Goal: Information Seeking & Learning: Find specific fact

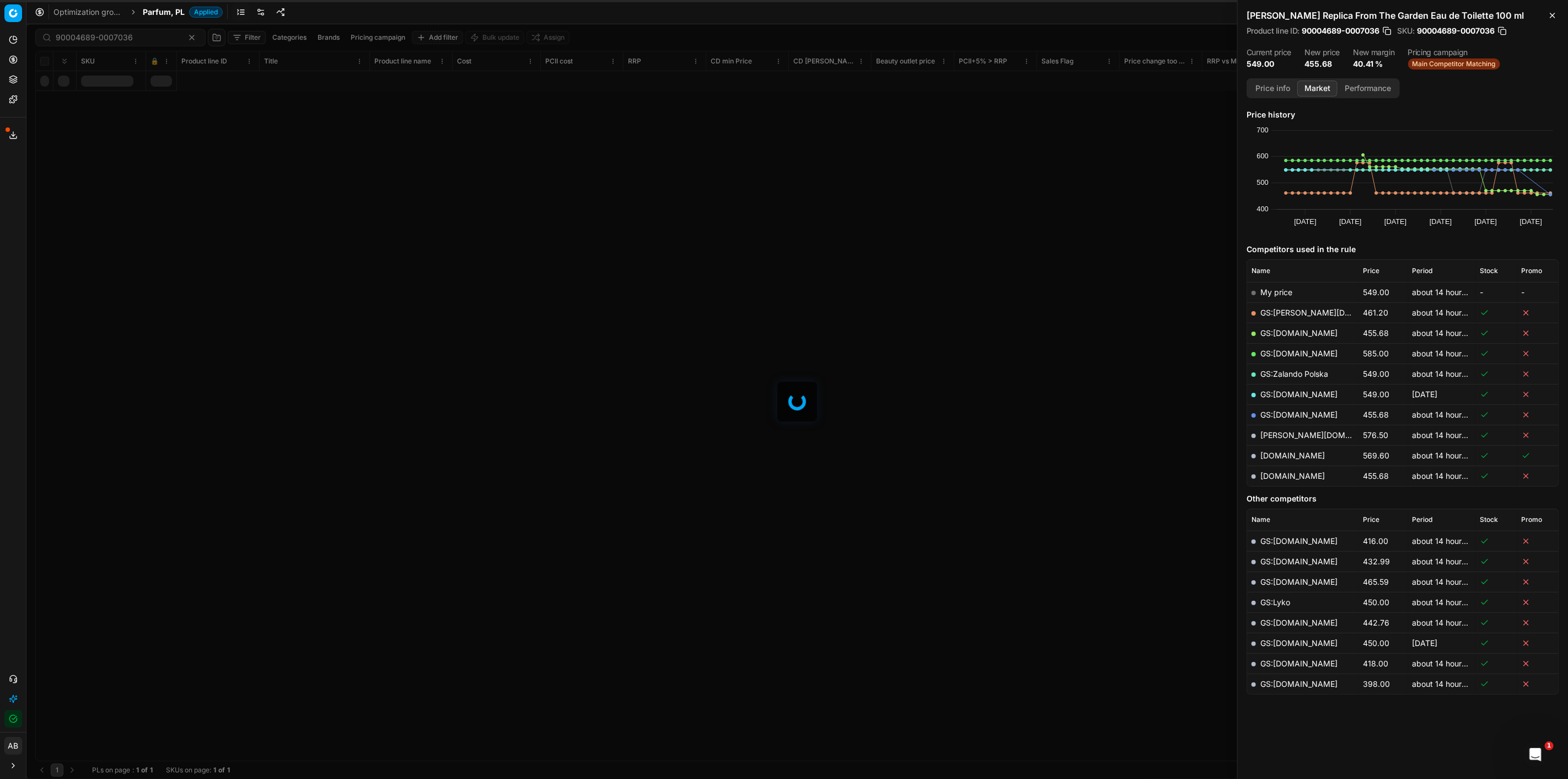
scroll to position [0, 3135]
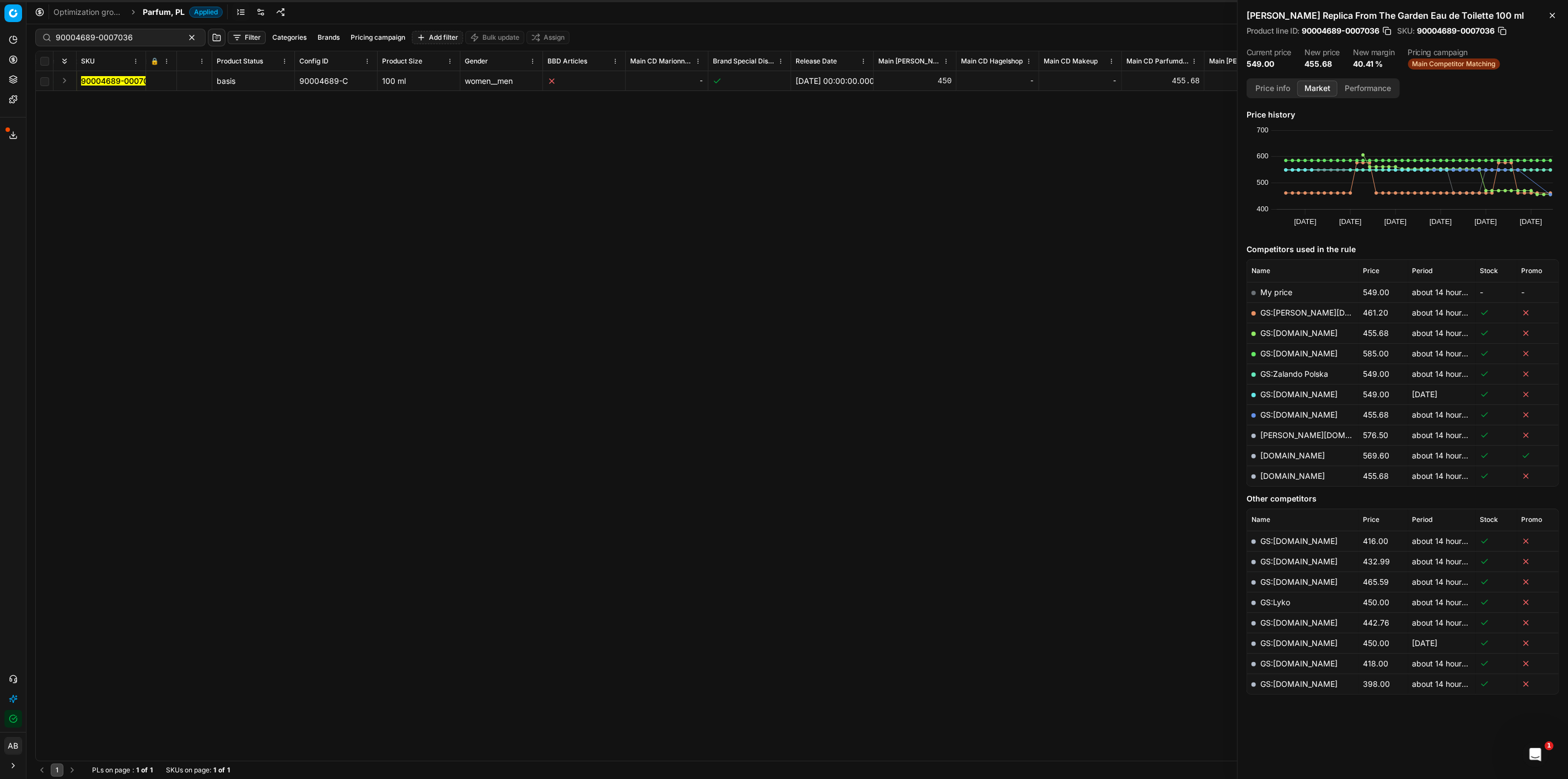
click at [186, 8] on div "Parfum, PL Applied" at bounding box center [182, 12] width 80 height 11
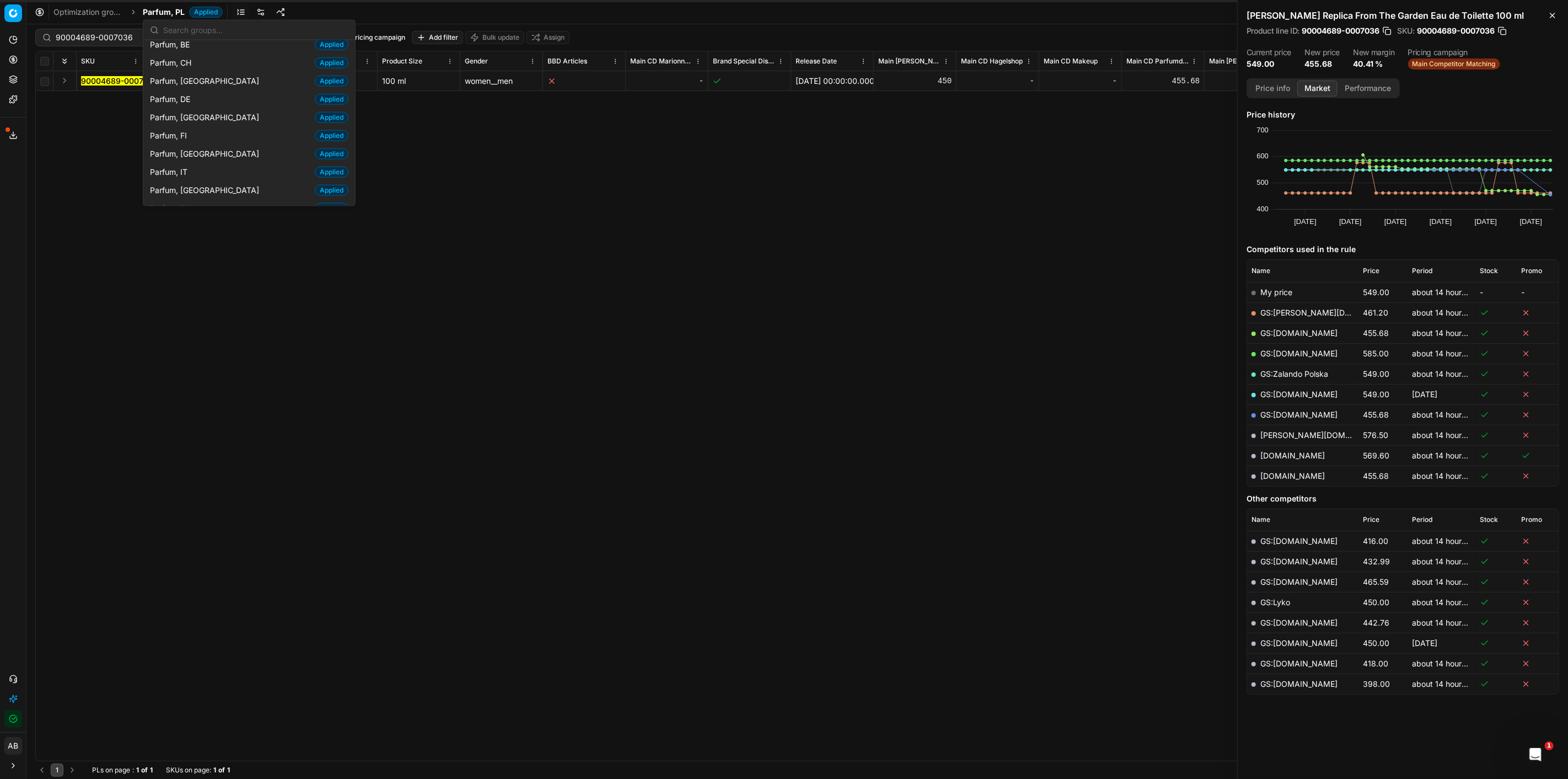
scroll to position [1041, 0]
click at [198, 170] on div "Parfum, FR Applied" at bounding box center [249, 179] width 207 height 18
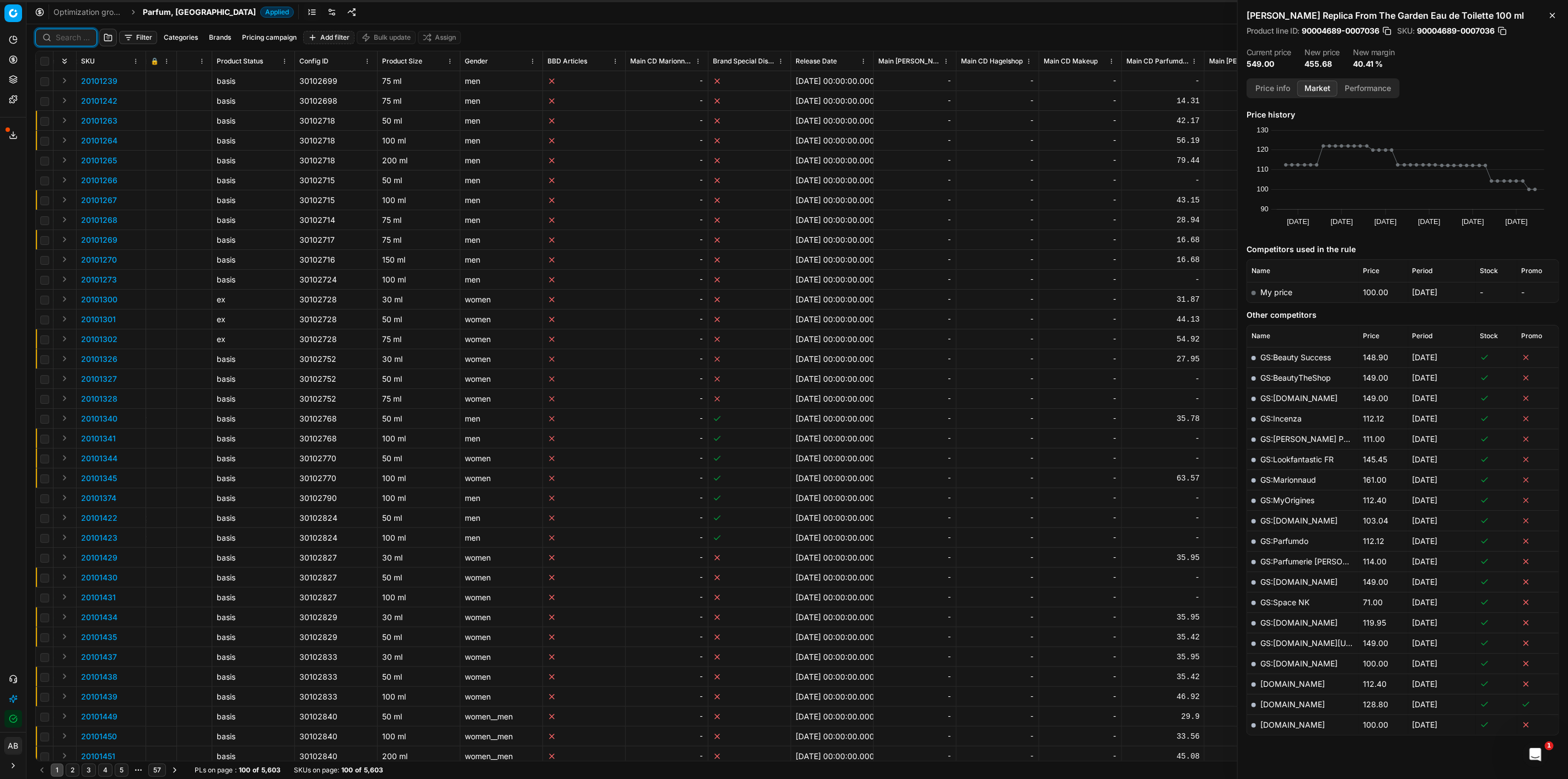
click at [74, 38] on input at bounding box center [73, 38] width 35 height 11
click at [51, 33] on div at bounding box center [66, 37] width 62 height 17
click at [69, 35] on input at bounding box center [116, 38] width 121 height 11
paste input "80052530-125"
type input "80052530-125"
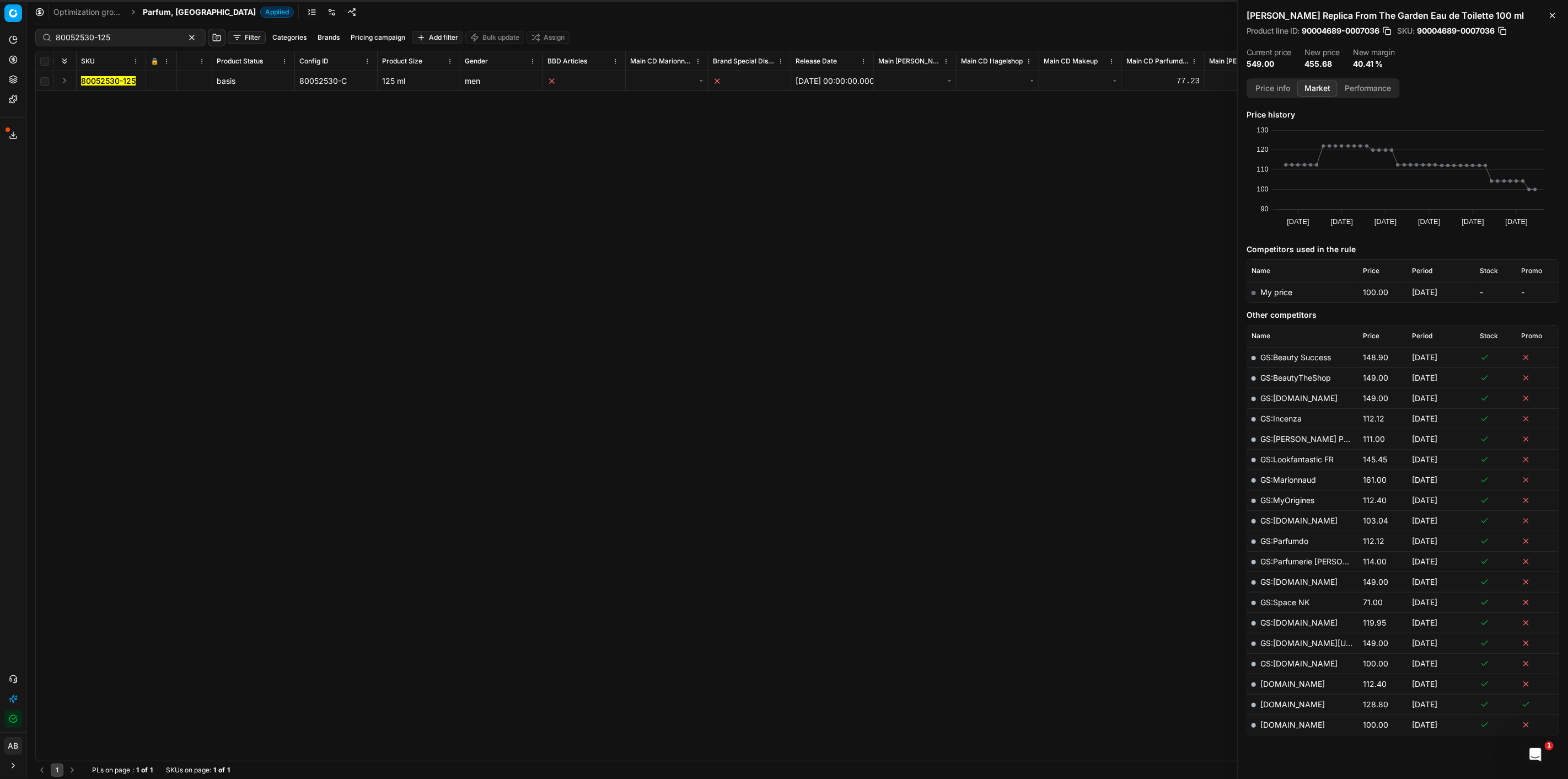
click at [113, 77] on mark "80052530-125" at bounding box center [108, 80] width 55 height 9
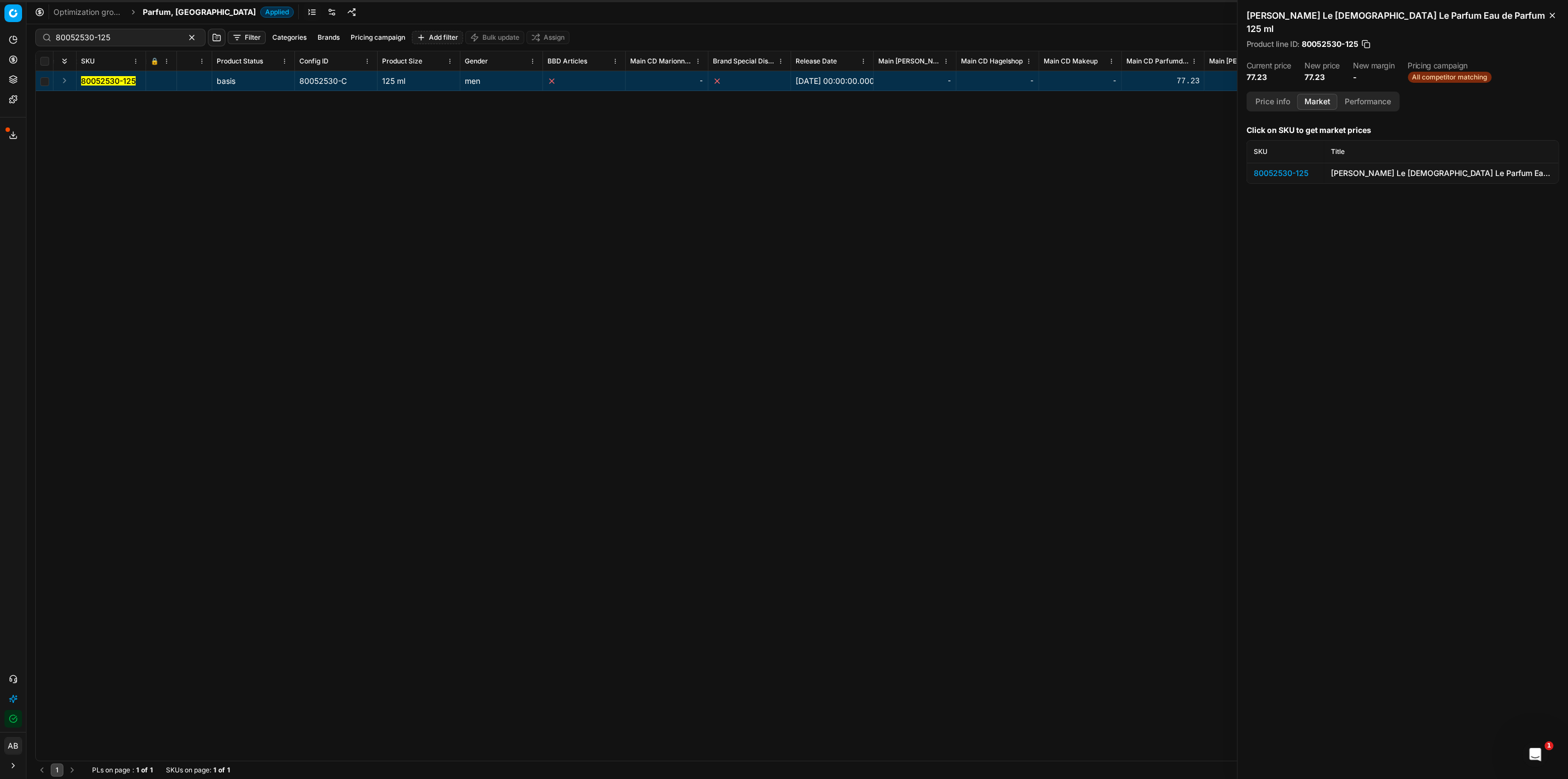
click at [1297, 168] on div "80052530-125" at bounding box center [1286, 173] width 64 height 11
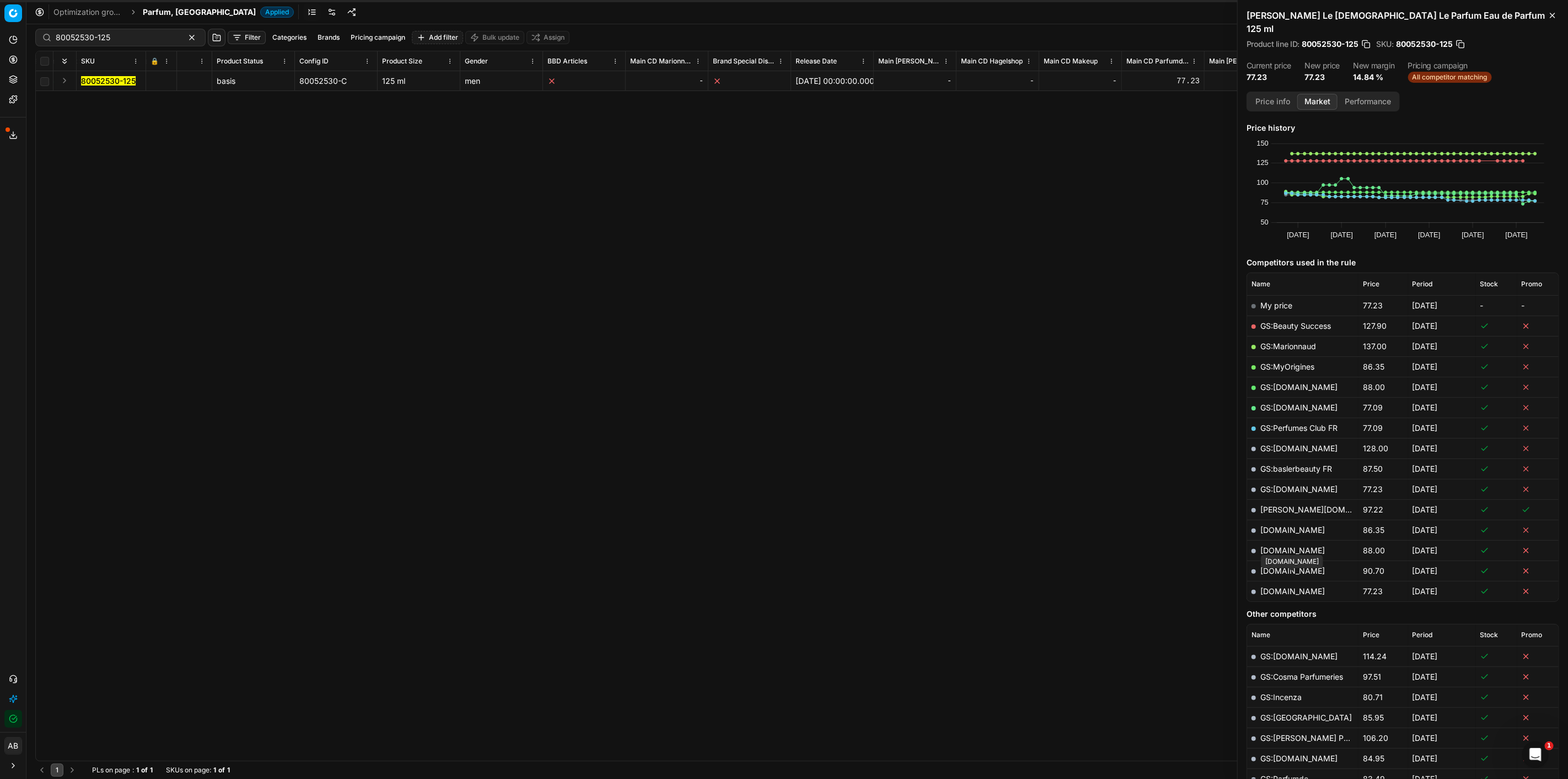
click at [1301, 586] on link "[DOMAIN_NAME]" at bounding box center [1292, 590] width 65 height 9
